Goal: Task Accomplishment & Management: Use online tool/utility

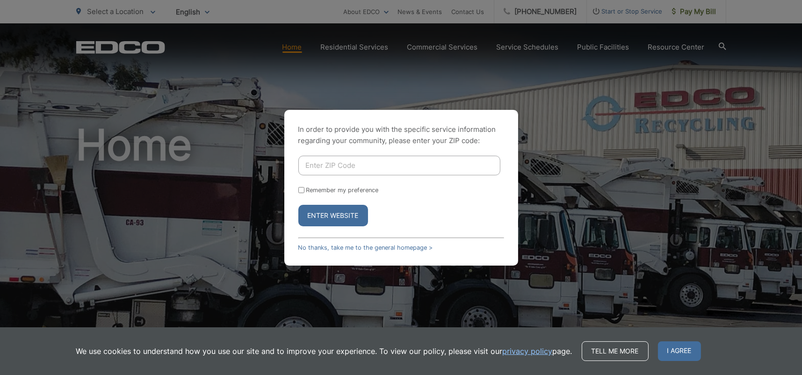
click at [391, 168] on input "Enter ZIP Code" at bounding box center [399, 166] width 202 height 20
type input "91977"
click at [298, 205] on button "Enter Website" at bounding box center [333, 216] width 70 height 22
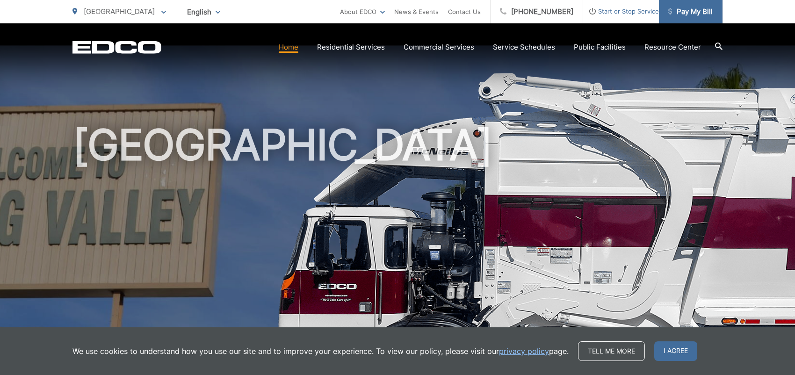
click at [692, 10] on span "Pay My Bill" at bounding box center [690, 11] width 44 height 11
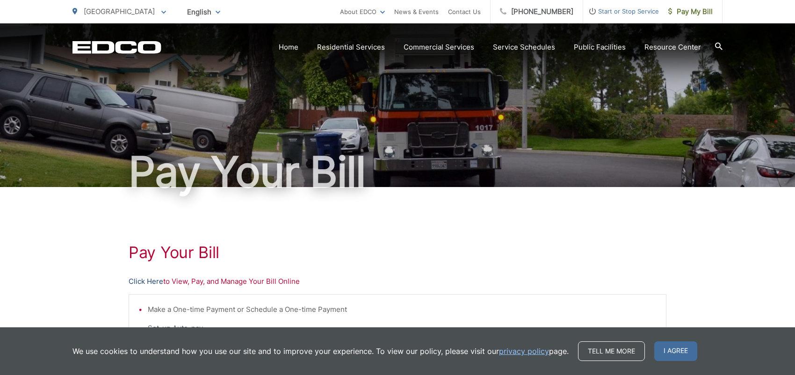
click at [140, 278] on link "Click Here" at bounding box center [146, 281] width 35 height 11
